Goal: Find specific page/section: Find specific page/section

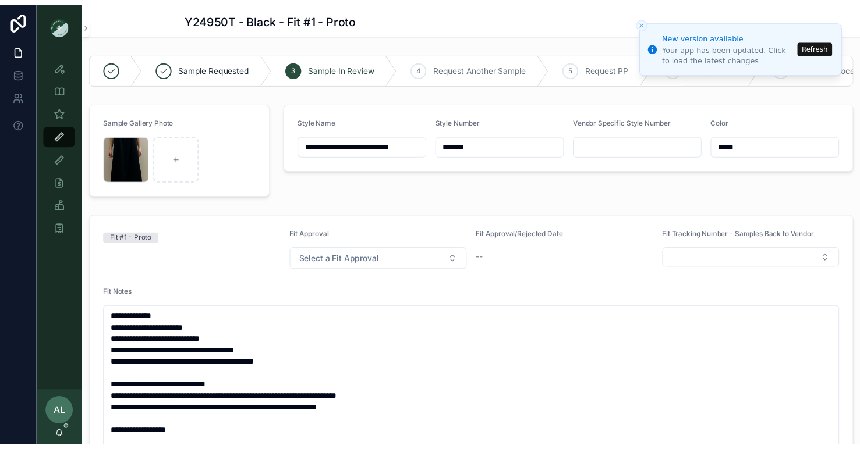
scroll to position [654, 0]
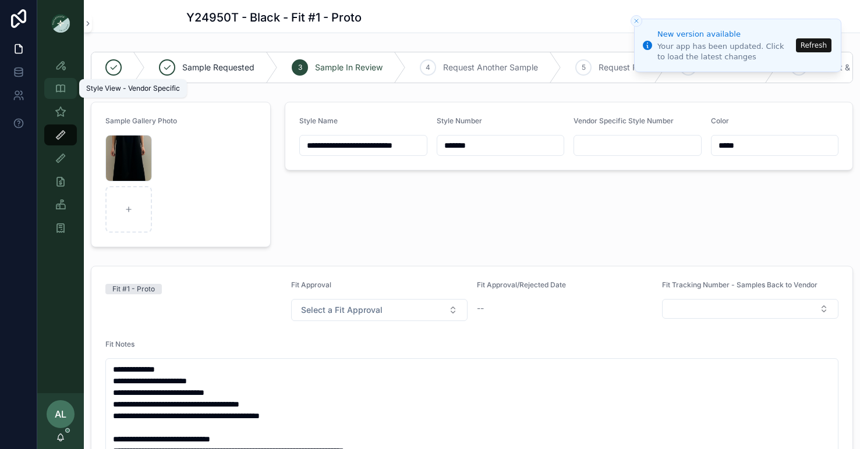
click at [61, 88] on icon "scrollable content" at bounding box center [61, 89] width 12 height 12
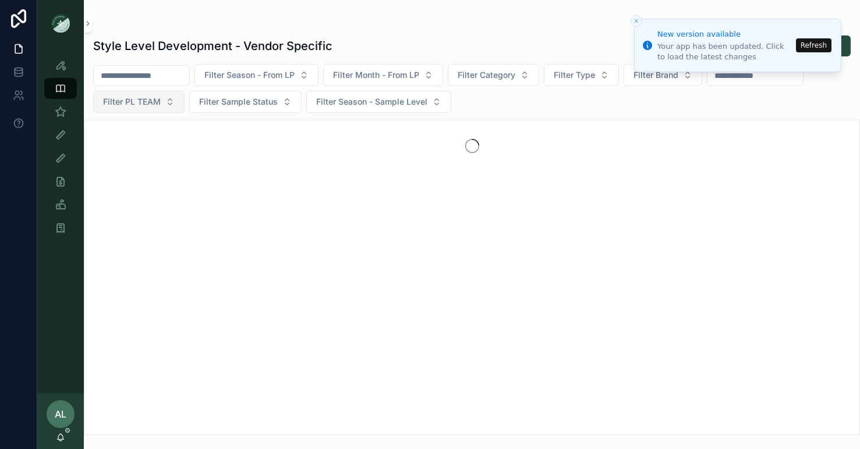
click at [133, 104] on span "Filter PL TEAM" at bounding box center [132, 102] width 58 height 12
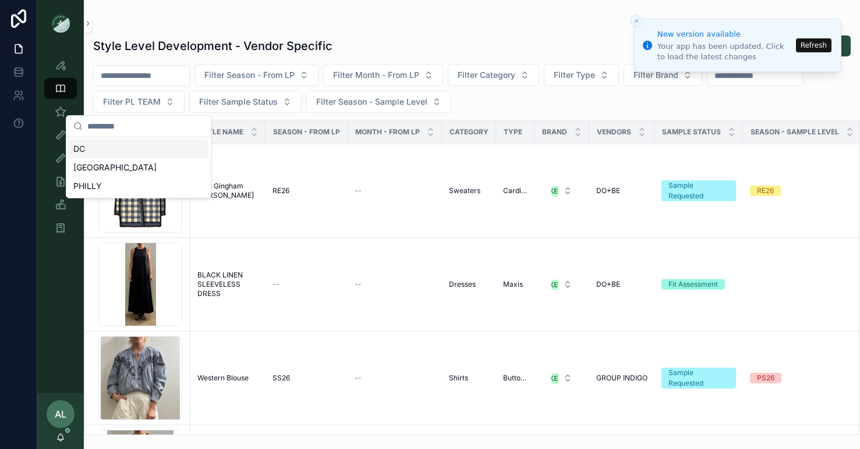
click at [126, 151] on div "DC" at bounding box center [139, 149] width 140 height 19
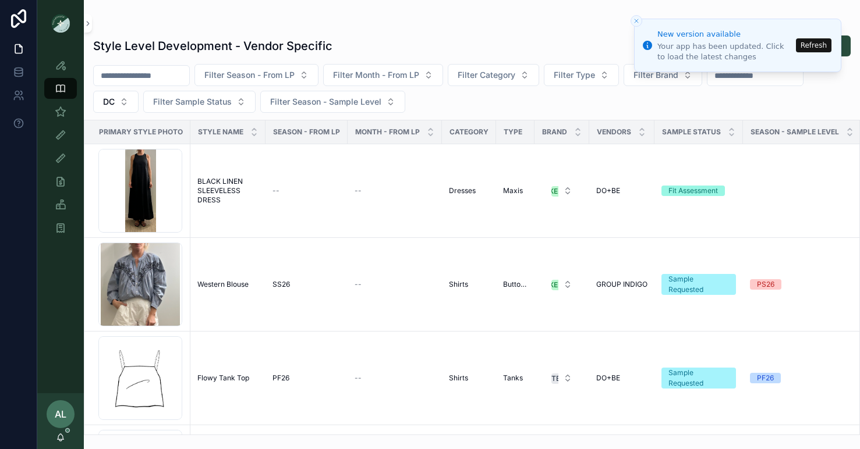
click at [813, 45] on button "Refresh" at bounding box center [814, 45] width 36 height 14
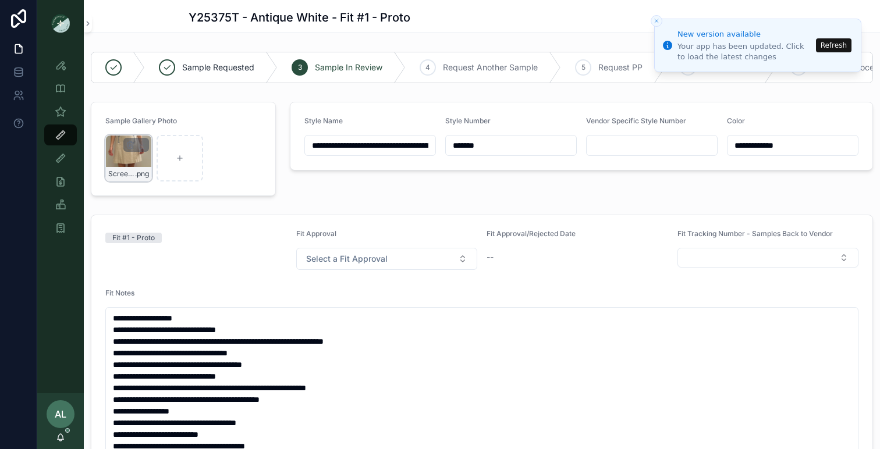
click at [136, 157] on div "Screenshot-2025-08-28-at-9.31.57-AM .png" at bounding box center [128, 158] width 47 height 47
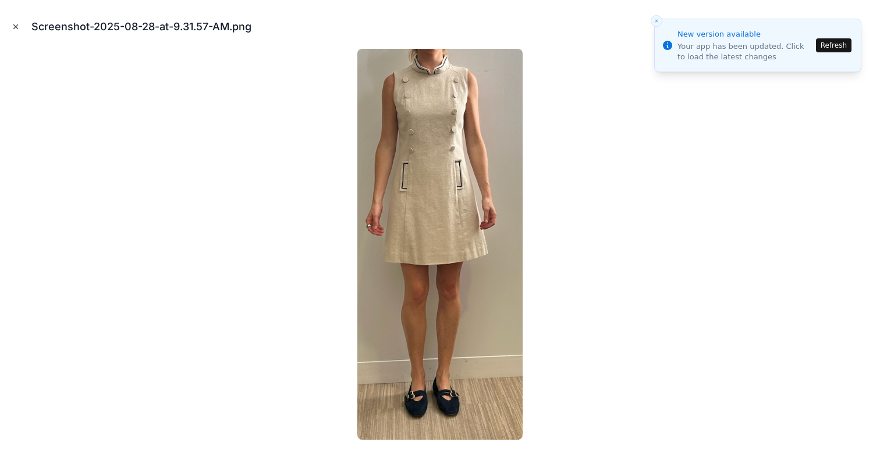
click at [12, 27] on icon "Close modal" at bounding box center [16, 27] width 8 height 8
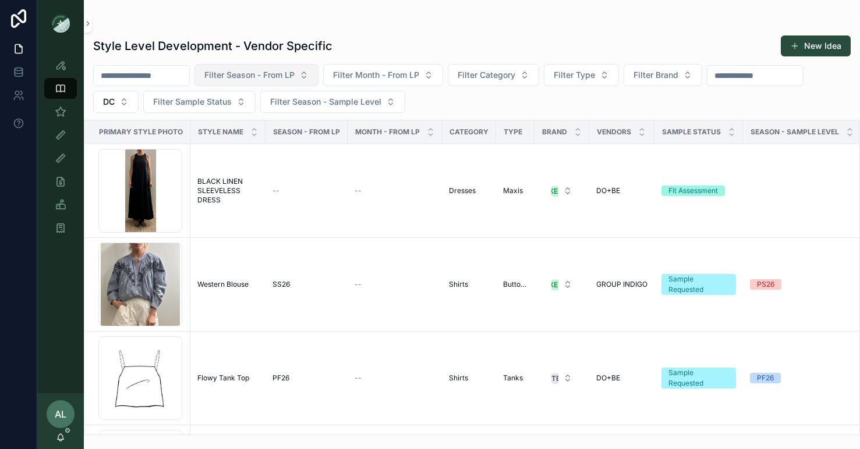
click at [266, 70] on span "Filter Season - From LP" at bounding box center [249, 75] width 90 height 12
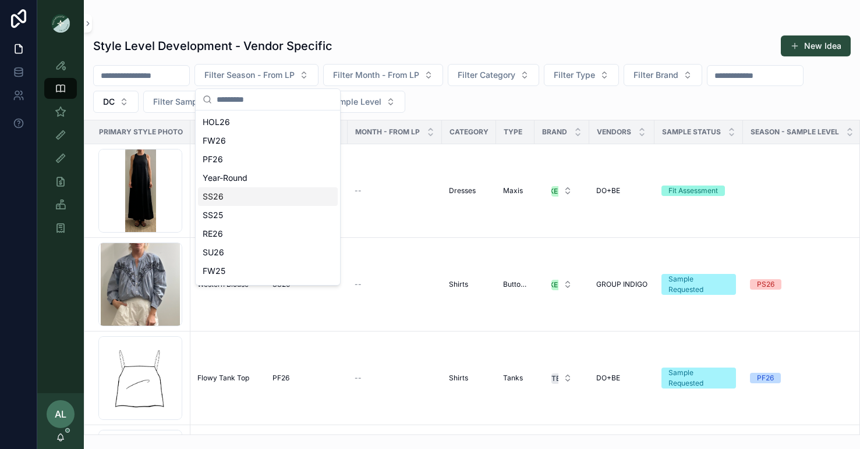
click at [222, 197] on span "SS26" at bounding box center [213, 197] width 21 height 12
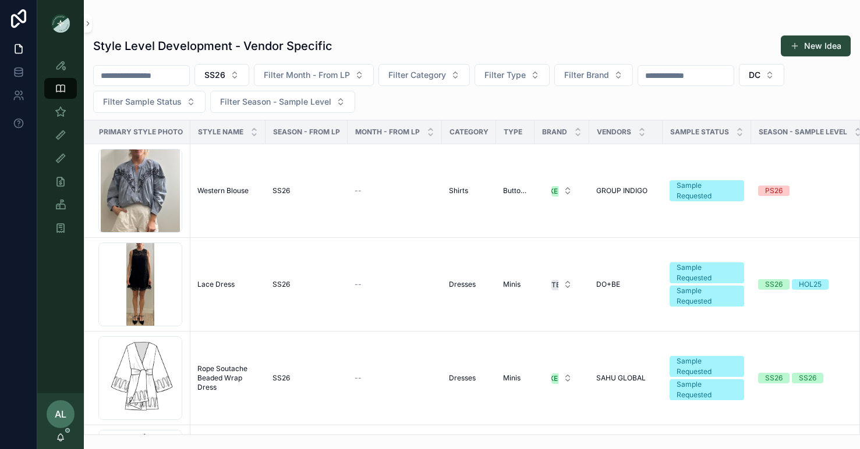
click at [668, 76] on input "scrollable content" at bounding box center [685, 76] width 95 height 16
type input "*****"
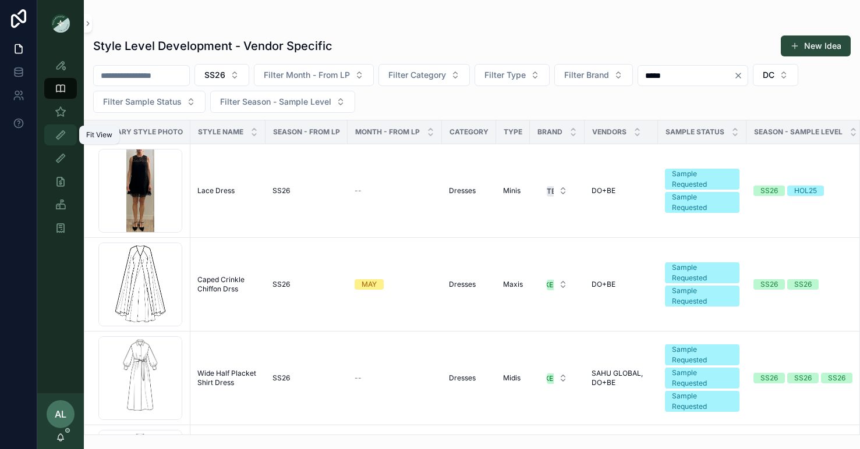
click at [58, 133] on icon "scrollable content" at bounding box center [61, 135] width 12 height 12
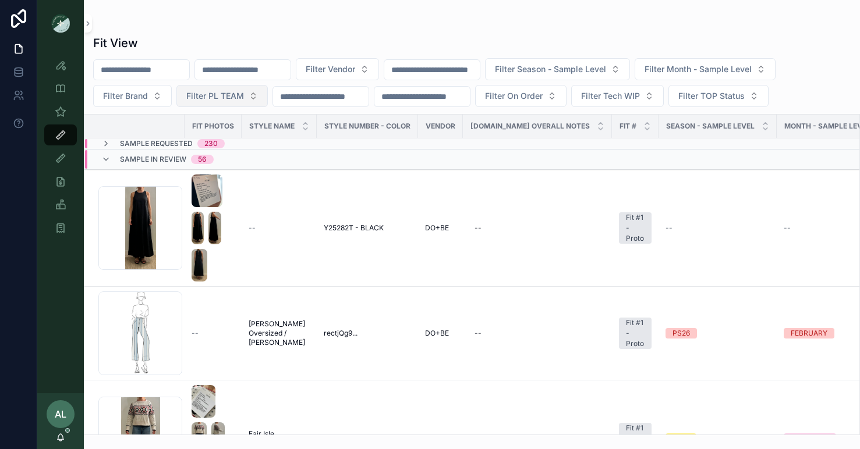
click at [220, 93] on span "Filter PL TEAM" at bounding box center [215, 96] width 58 height 12
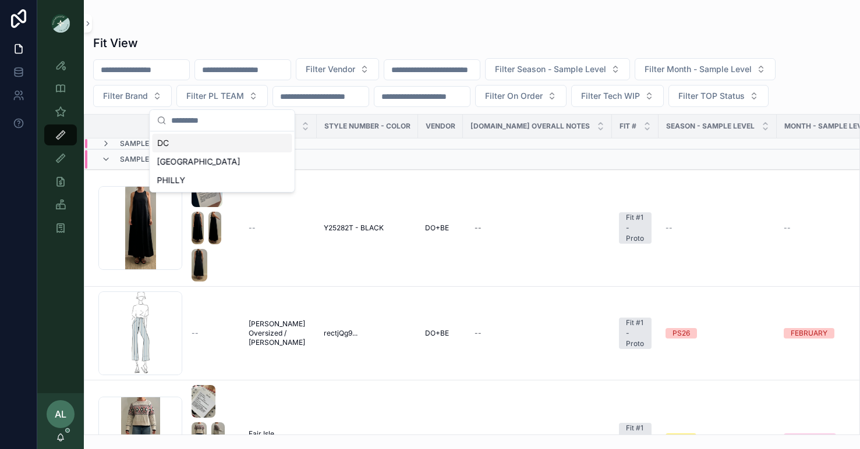
click at [200, 143] on div "DC" at bounding box center [223, 143] width 140 height 19
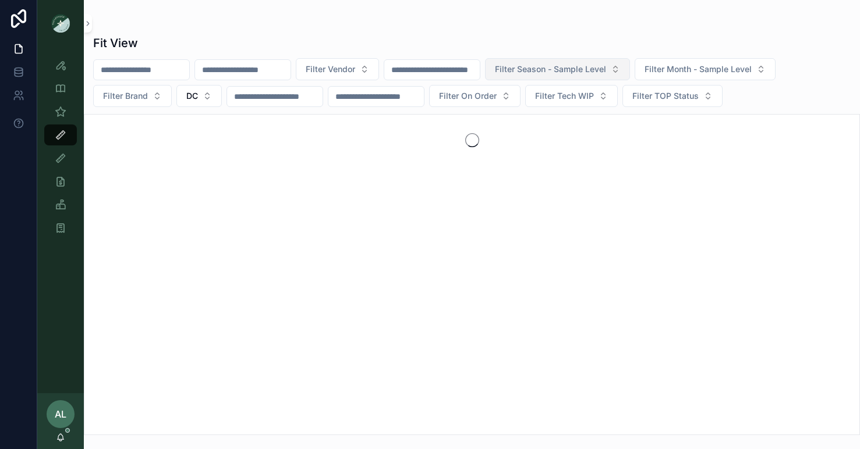
click at [577, 69] on span "Filter Season - Sample Level" at bounding box center [550, 69] width 111 height 12
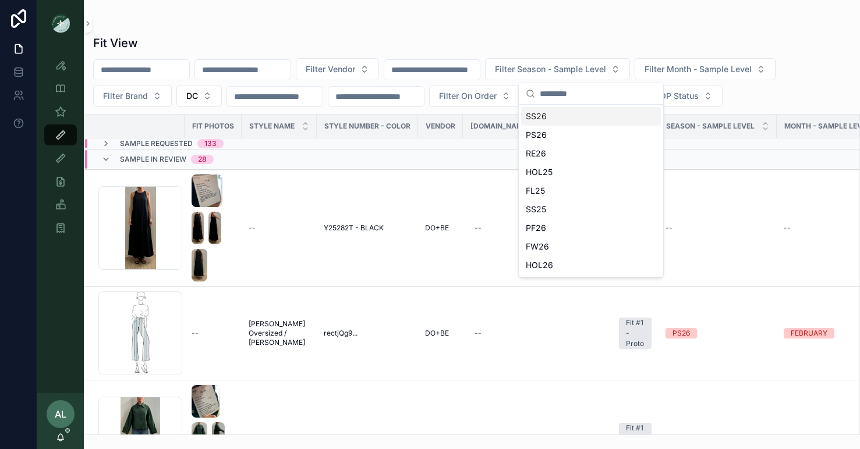
click at [548, 117] on div "SS26" at bounding box center [591, 116] width 140 height 19
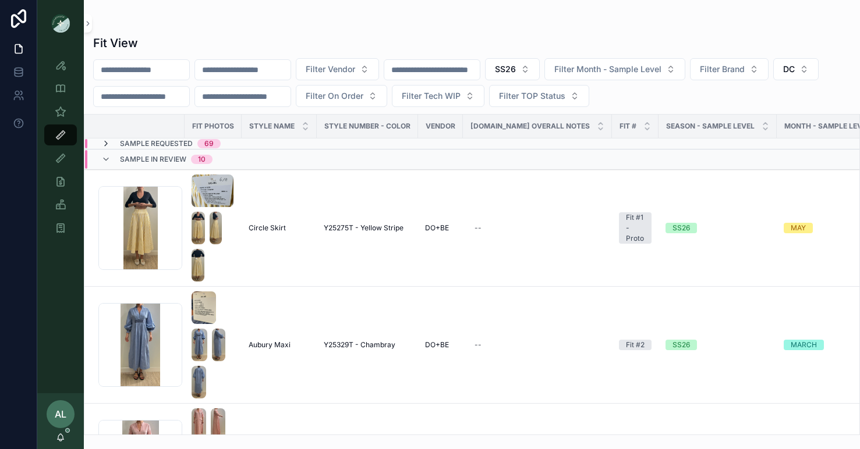
click at [107, 144] on icon "scrollable content" at bounding box center [105, 143] width 9 height 9
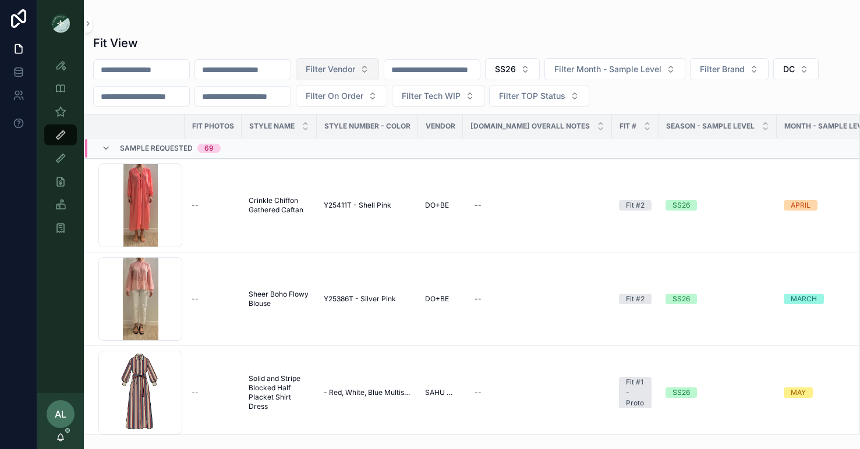
click at [343, 68] on span "Filter Vendor" at bounding box center [330, 69] width 49 height 12
type input "**"
click at [321, 137] on span "DO+BE" at bounding box center [308, 135] width 27 height 12
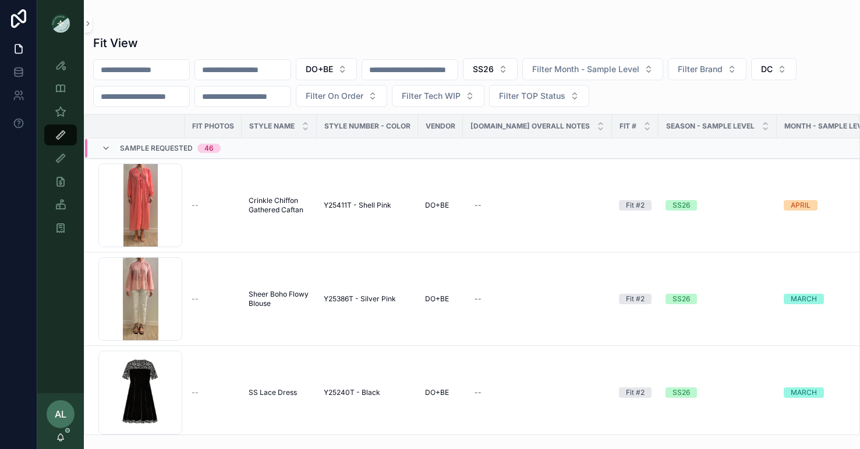
drag, startPoint x: 249, startPoint y: 197, endPoint x: 430, endPoint y: 437, distance: 300.9
click at [237, 28] on div "Fit View DO+BE SS26 Filter Month - Sample Level Filter Brand DC Filter On Order…" at bounding box center [472, 231] width 776 height 407
click at [304, 22] on div "scrollable content" at bounding box center [471, 23] width 757 height 9
click at [205, 22] on div "scrollable content" at bounding box center [471, 23] width 757 height 9
click at [825, 29] on div "Fit View DO+BE SS26 Filter Month - Sample Level Filter Brand DC Filter On Order…" at bounding box center [472, 231] width 776 height 407
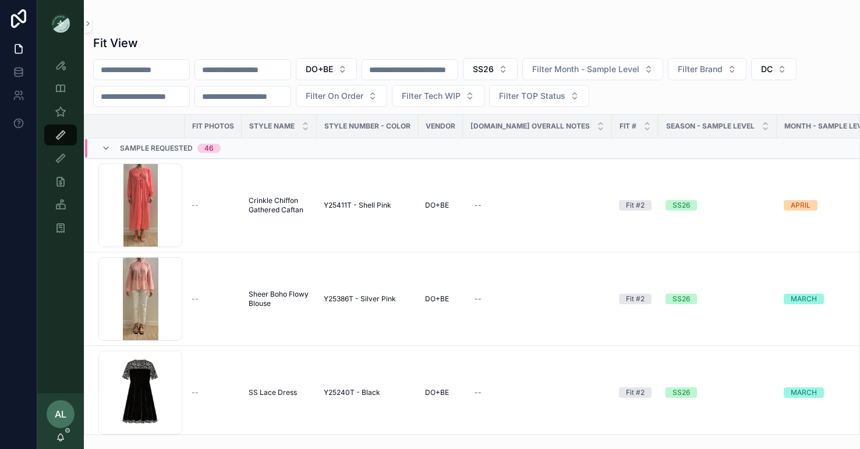
click at [290, 37] on div "Fit View" at bounding box center [471, 43] width 757 height 16
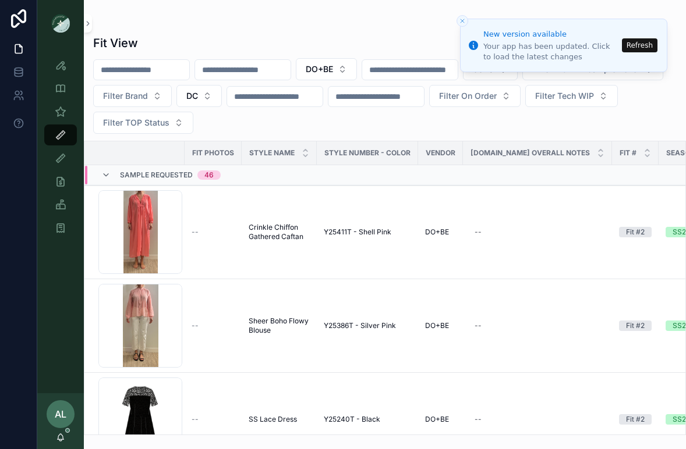
click at [459, 19] on icon "Close toast" at bounding box center [462, 20] width 7 height 7
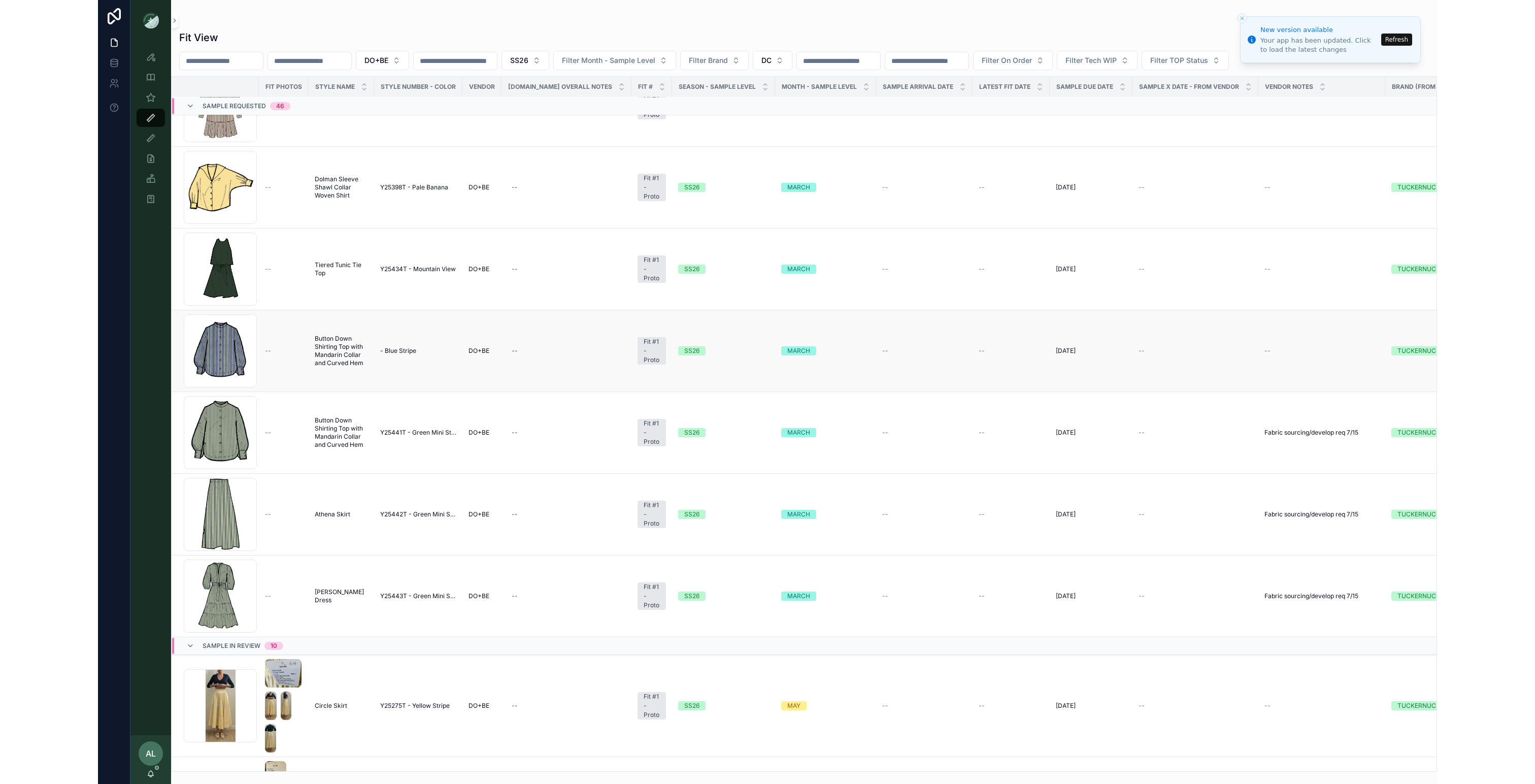
scroll to position [3249, 0]
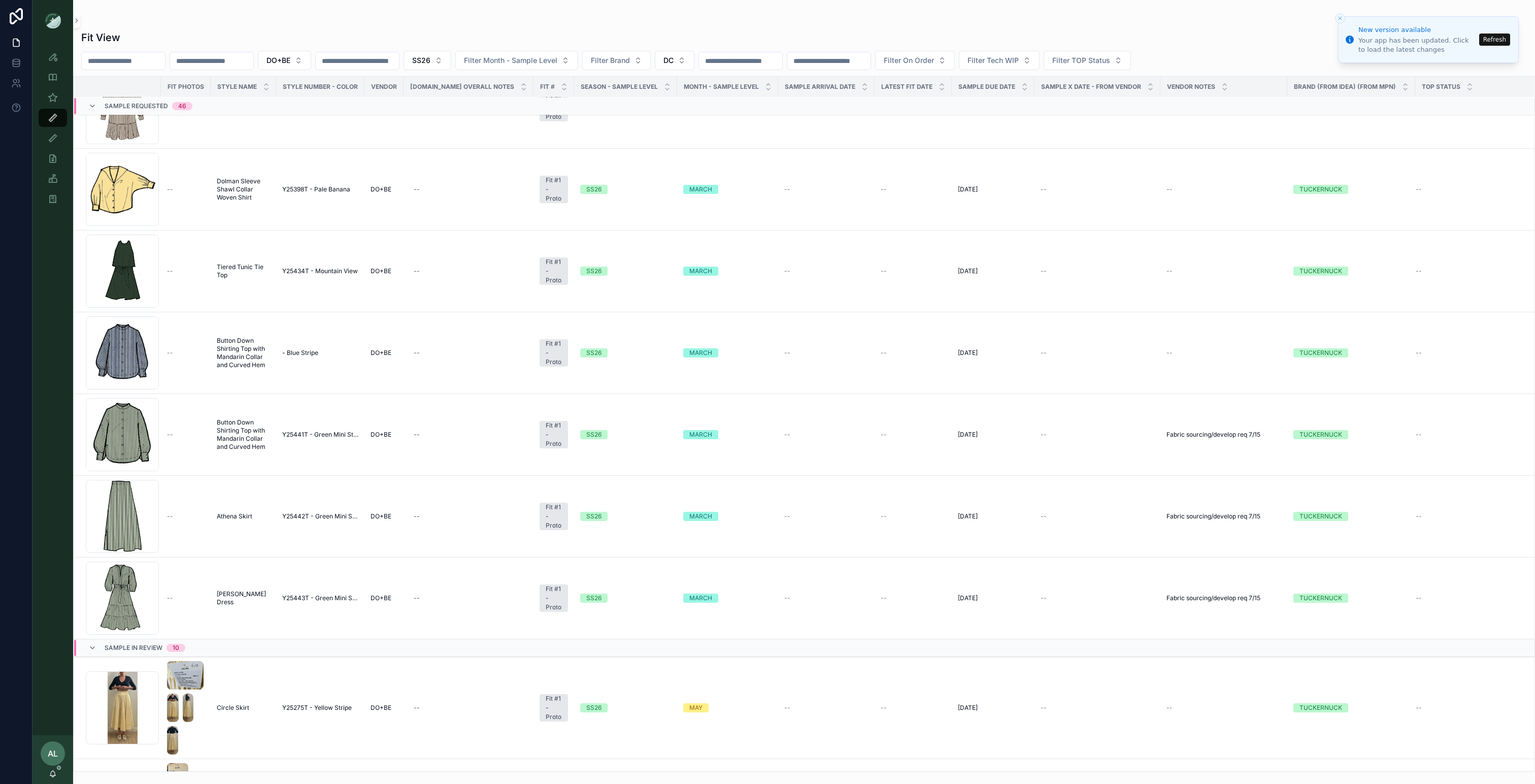
click at [749, 43] on button "Refresh" at bounding box center [1495, 39] width 31 height 12
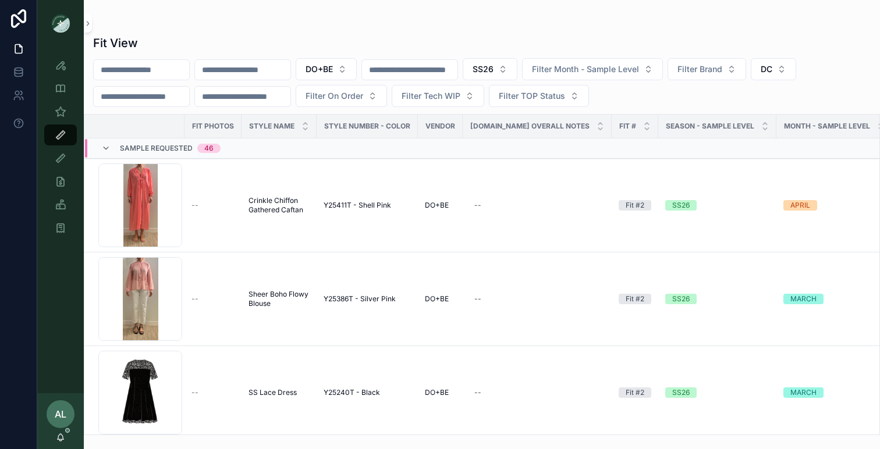
click at [167, 9] on div "Fit View DO+BE SS26 Filter Month - Sample Level Filter Brand DC Filter On Order…" at bounding box center [482, 217] width 796 height 435
